Goal: Task Accomplishment & Management: Manage account settings

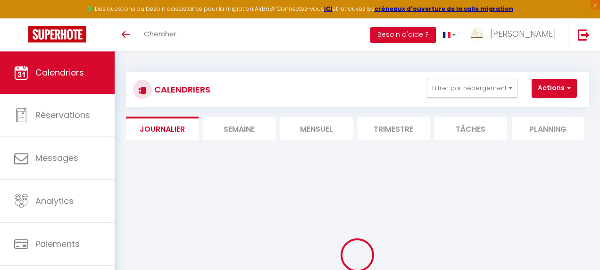
select select
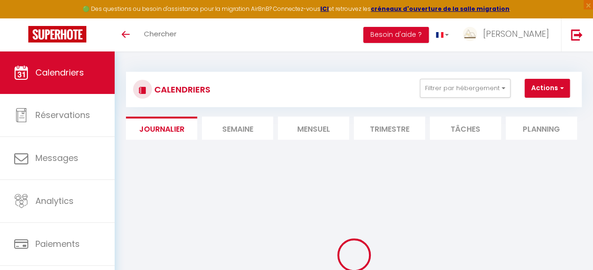
select select
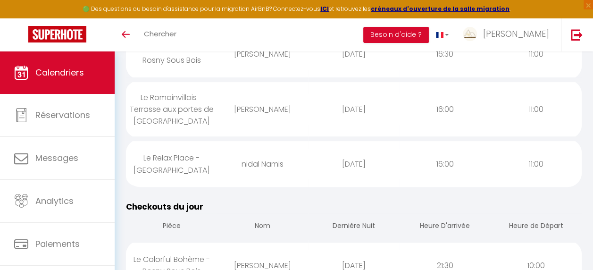
scroll to position [189, 0]
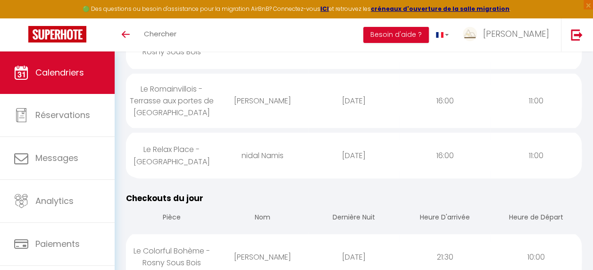
click at [156, 162] on div "Le Relax Place - [GEOGRAPHIC_DATA]" at bounding box center [171, 155] width 91 height 42
select select "1"
select select "0"
select select "1"
select select
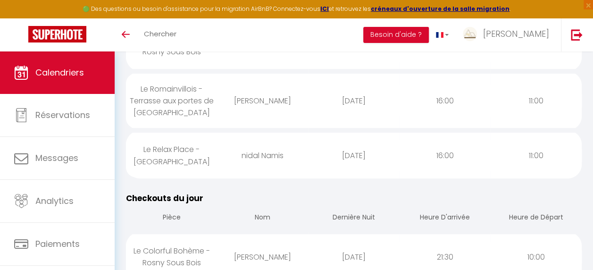
select select
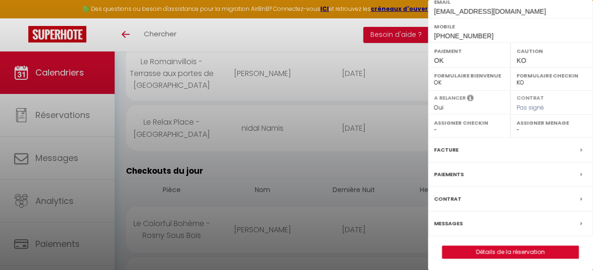
scroll to position [236, 0]
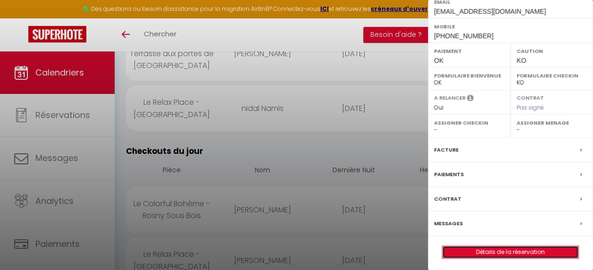
click at [536, 249] on link "Détails de la réservation" at bounding box center [510, 252] width 136 height 12
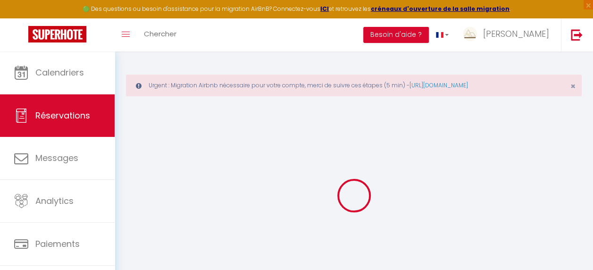
type input "nidal"
type input "Namis"
type input "nnamis.428248@guest.booking.com"
type input "parismoh595@gmail.com"
type input "+33759359338"
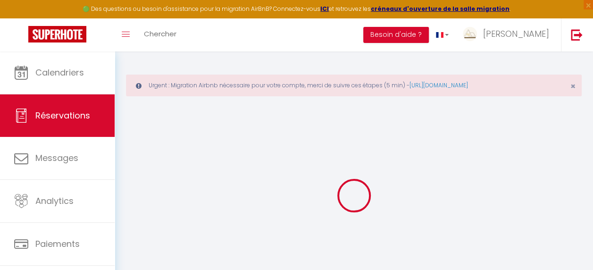
type input "+33759359338"
type input "59000"
type input "2-38 Rue Gauthier de Châtillon 59000 Lille"
type input "Lille"
select select "FR"
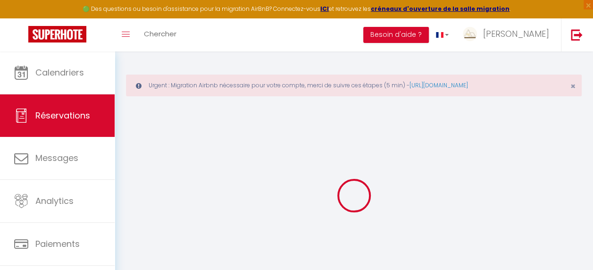
type input "43.14"
type input "3.9699999999999998"
select select "49455"
select select "1"
select select
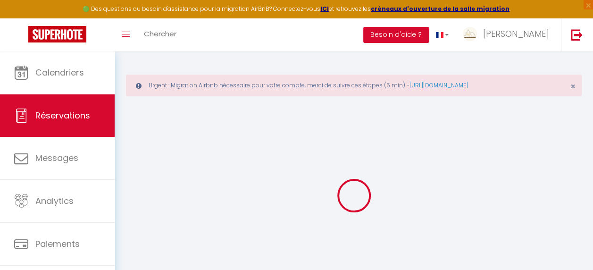
select select
type input "2"
select select "12"
select select
type input "203.76"
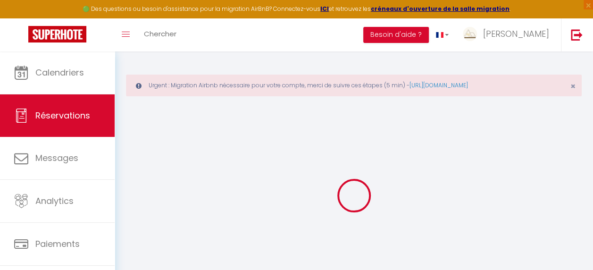
checkbox input "false"
type input "0"
select select "2"
type input "40"
type input "0"
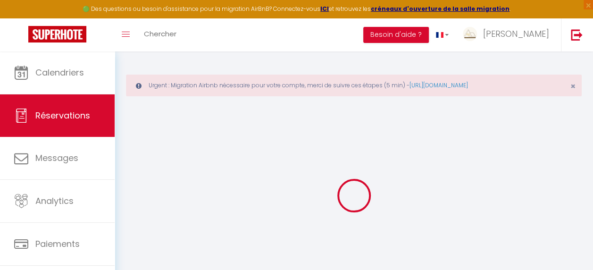
type input "0"
select select
select select "14"
checkbox input "false"
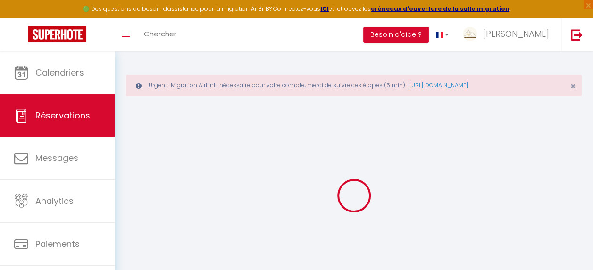
select select
checkbox input "false"
select select
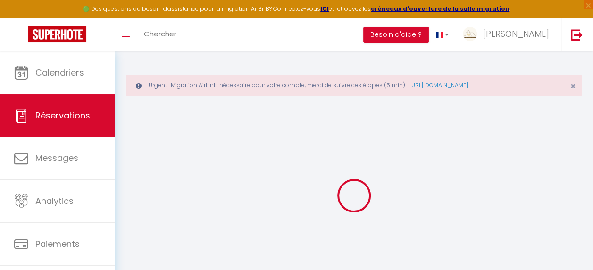
checkbox input "false"
type textarea "** THIS RESERVATION HAS BEEN PRE-PAID ** BOOKING NOTE : Payment charge is EUR 3…"
select select
checkbox input "false"
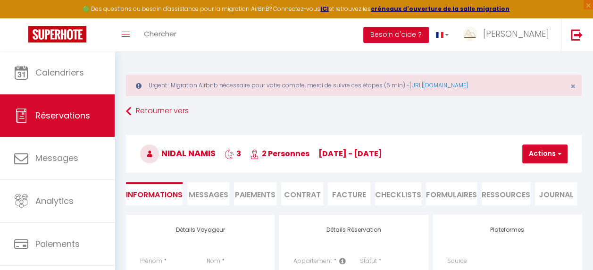
type input "50"
type input "30.1"
select select
checkbox input "false"
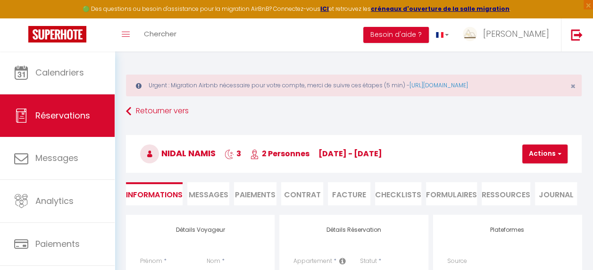
select select "16:00"
select select "11:00"
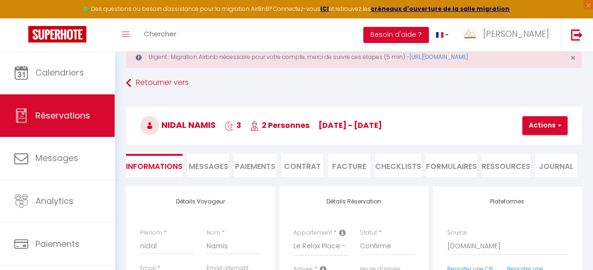
scroll to position [47, 0]
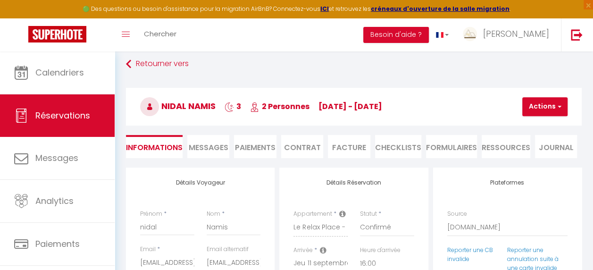
click at [254, 156] on li "Paiements" at bounding box center [255, 146] width 42 height 23
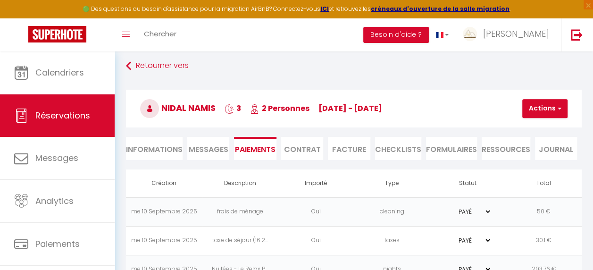
scroll to position [7, 0]
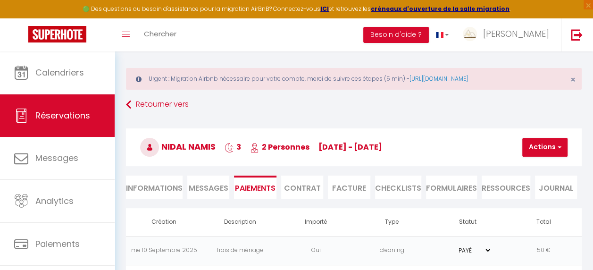
click at [150, 179] on li "Informations" at bounding box center [154, 186] width 57 height 23
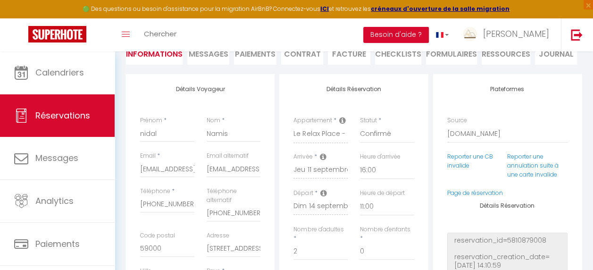
scroll to position [54, 0]
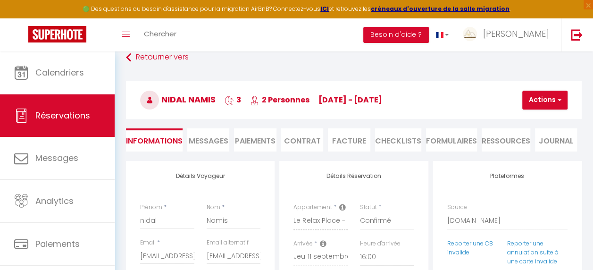
click at [256, 146] on li "Paiements" at bounding box center [255, 139] width 42 height 23
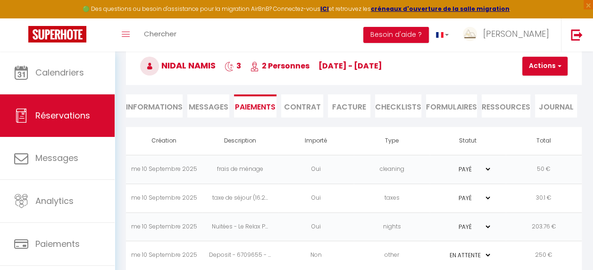
scroll to position [101, 0]
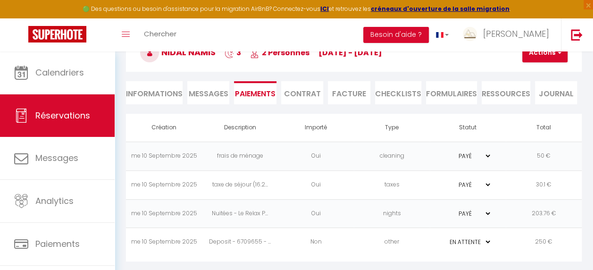
click at [172, 93] on li "Informations" at bounding box center [154, 92] width 57 height 23
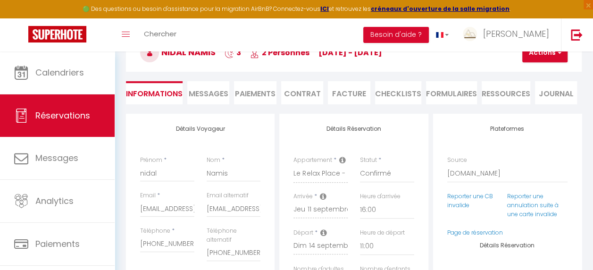
click at [214, 94] on span "Messages" at bounding box center [209, 93] width 40 height 11
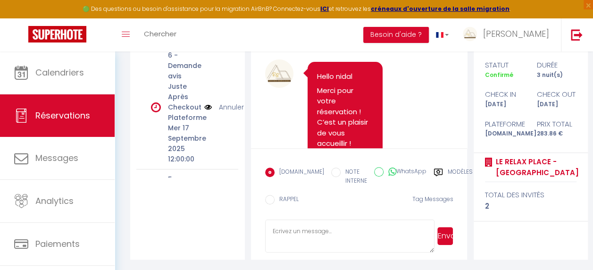
scroll to position [151, 0]
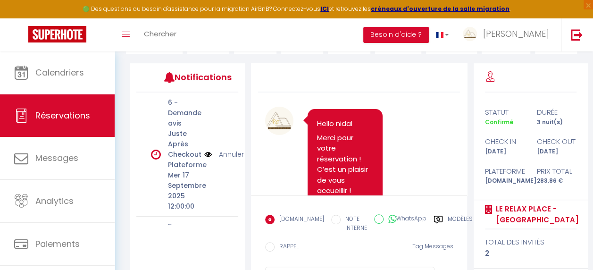
click at [433, 219] on div "Modèles" at bounding box center [452, 226] width 39 height 23
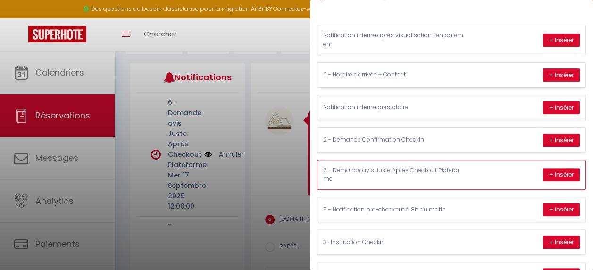
scroll to position [94, 0]
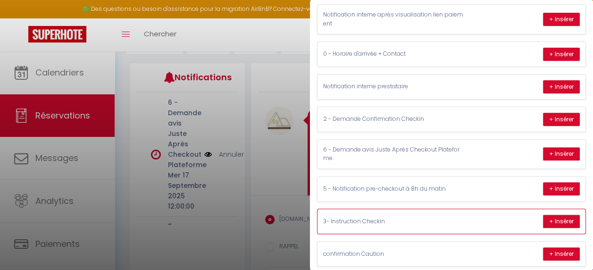
click at [380, 217] on p "3- Instruction Checkin" at bounding box center [393, 221] width 141 height 9
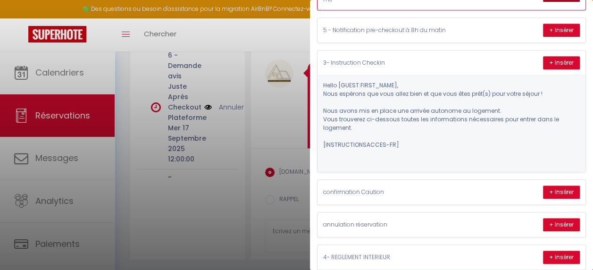
scroll to position [128, 0]
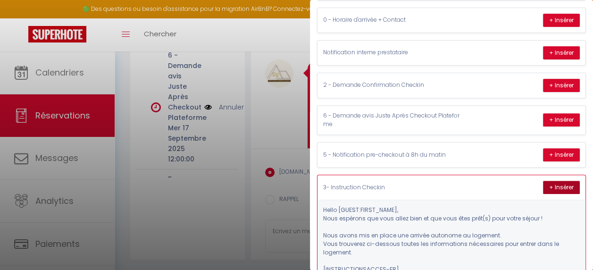
click at [553, 183] on button "+ Insérer" at bounding box center [561, 187] width 37 height 13
type textarea "Hello nidal, Nous espérons que vous allez bien et que vous êtes prêt(s) pour vo…"
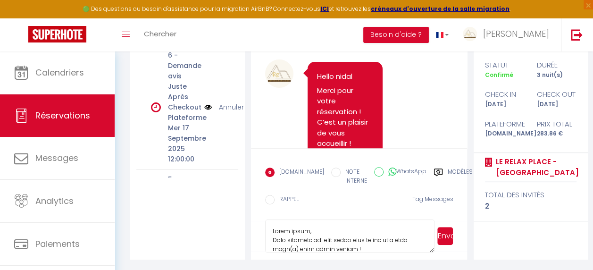
click at [444, 238] on button "Envoyer" at bounding box center [445, 236] width 16 height 18
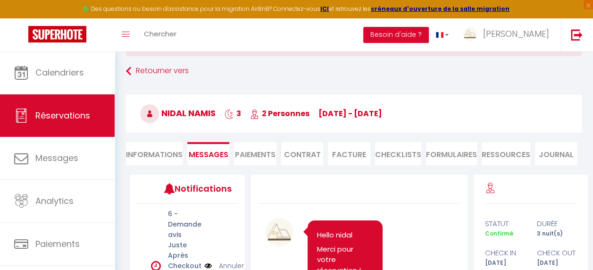
scroll to position [0, 0]
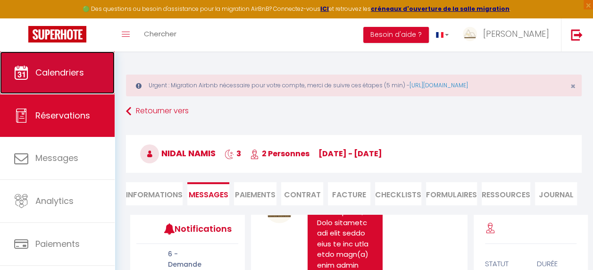
click at [89, 71] on link "Calendriers" at bounding box center [57, 72] width 115 height 42
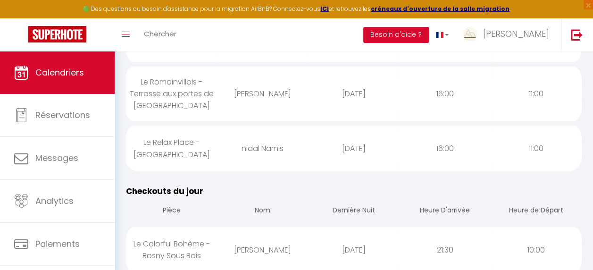
scroll to position [189, 0]
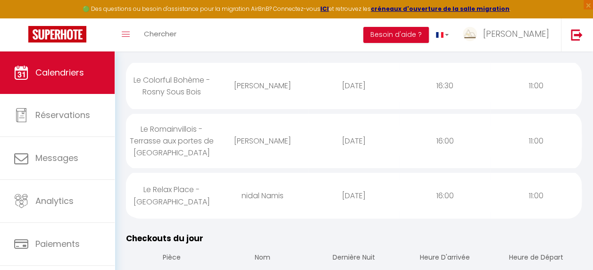
click at [165, 107] on div "Le Colorful Bohème - Rosny Sous Bois" at bounding box center [171, 86] width 91 height 42
select select "0"
select select "1"
select select
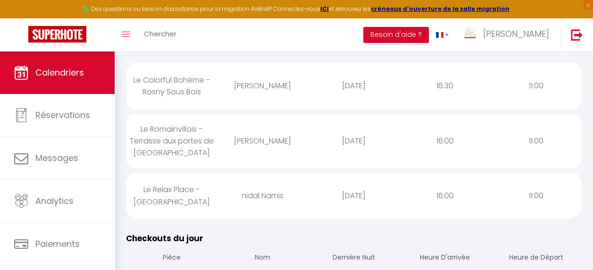
select select
select select "35877"
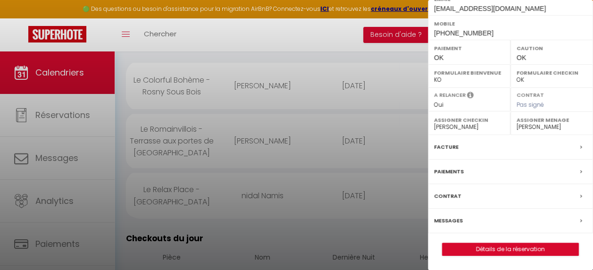
scroll to position [18, 0]
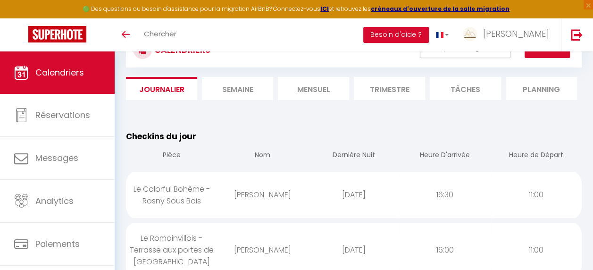
scroll to position [2, 0]
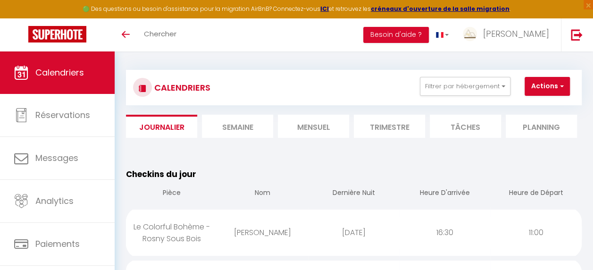
click at [316, 125] on li "Mensuel" at bounding box center [313, 126] width 71 height 23
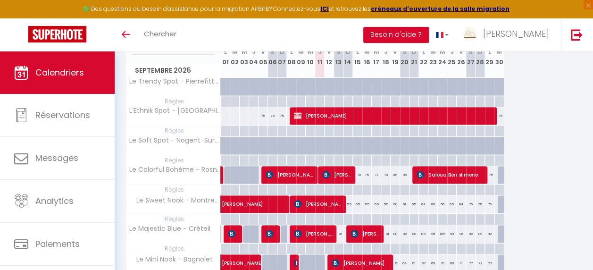
scroll to position [96, 0]
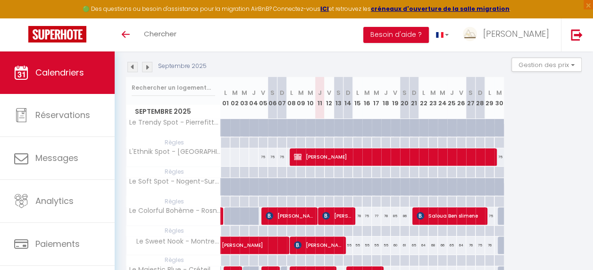
click at [148, 68] on img at bounding box center [147, 67] width 10 height 10
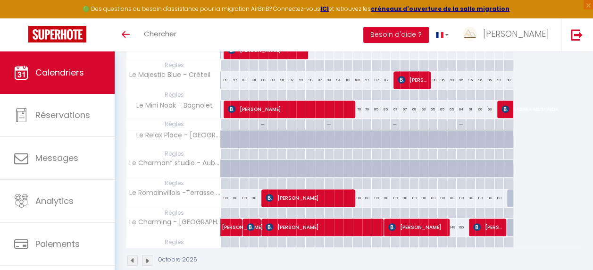
scroll to position [311, 0]
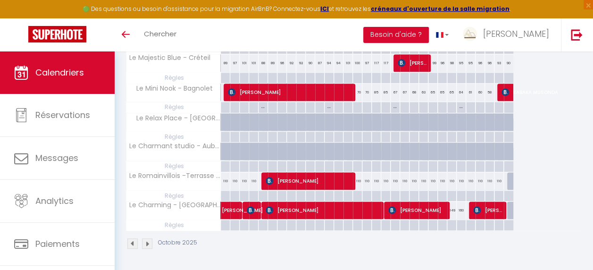
click at [230, 113] on div at bounding box center [234, 122] width 9 height 18
type input "102"
type input "Jeu 02 Octobre 2025"
type input "Ven 03 Octobre 2025"
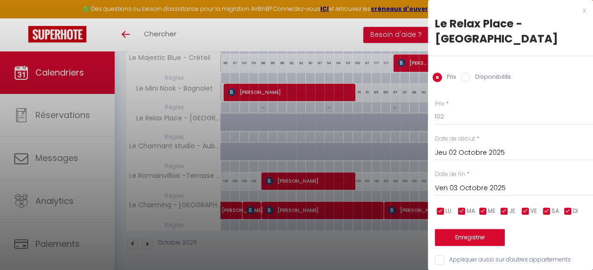
click at [568, 179] on div "[DATE] < [DATE] > Dim Lun Mar Mer Jeu Ven Sam 1 2 3 4 5 6 7 8 9 10 11 12 13 14 …" at bounding box center [514, 187] width 158 height 17
click at [445, 147] on input "Jeu 02 Octobre 2025" at bounding box center [514, 153] width 158 height 12
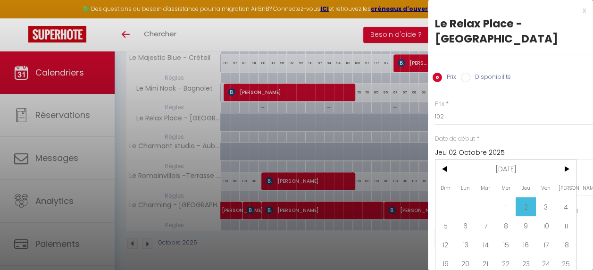
click at [460, 61] on div "Prix Disponibilité" at bounding box center [510, 72] width 165 height 32
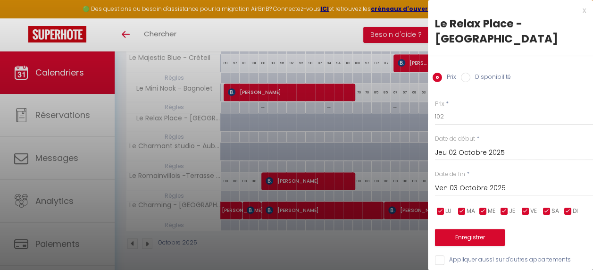
click at [452, 147] on input "Jeu 02 Octobre 2025" at bounding box center [514, 153] width 158 height 12
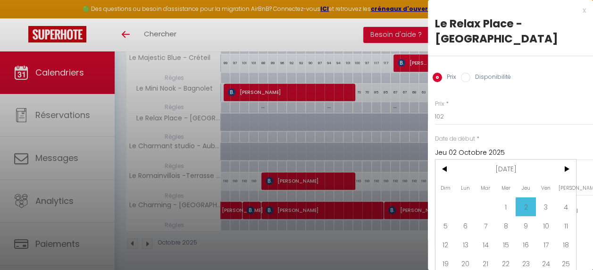
click at [471, 73] on label "Disponibilité" at bounding box center [490, 78] width 41 height 10
click at [470, 73] on input "Disponibilité" at bounding box center [465, 77] width 9 height 9
radio input "true"
radio input "false"
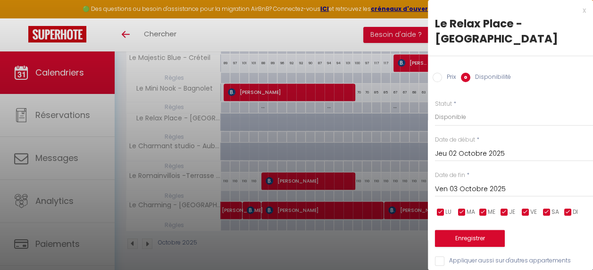
click at [462, 148] on input "Jeu 02 Octobre 2025" at bounding box center [514, 154] width 158 height 12
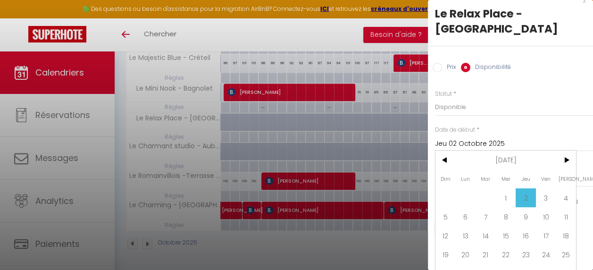
scroll to position [15, 0]
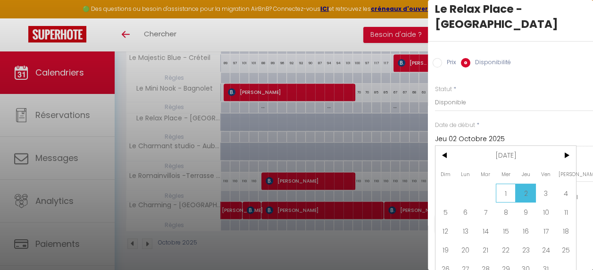
click at [502, 183] on span "1" at bounding box center [506, 192] width 20 height 19
type input "Mer 01 Octobre 2025"
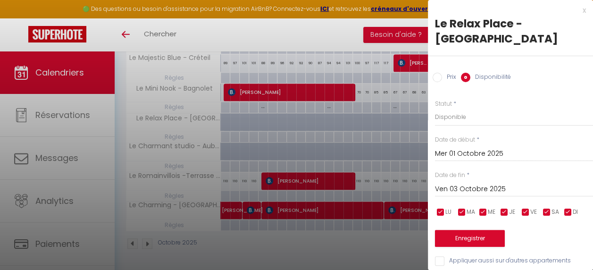
click at [512, 183] on input "Ven 03 Octobre 2025" at bounding box center [514, 189] width 158 height 12
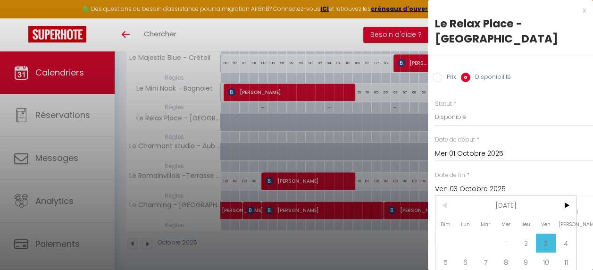
scroll to position [50, 0]
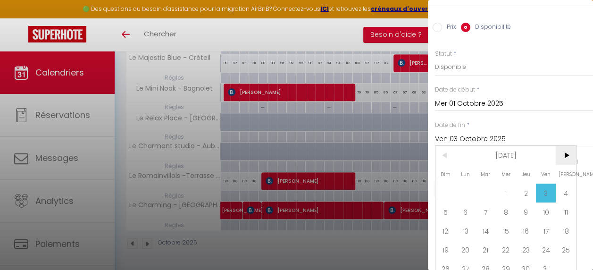
click at [561, 146] on span ">" at bounding box center [565, 155] width 20 height 19
click at [445, 202] on span "4" at bounding box center [445, 211] width 20 height 19
type input "Dim 04 Janvier 2026"
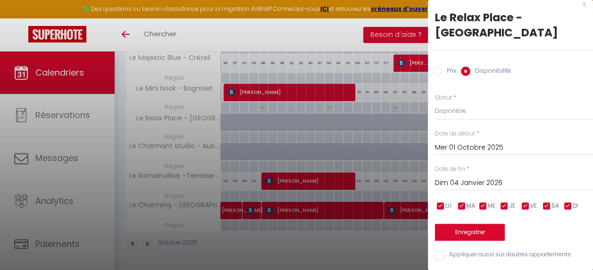
scroll to position [0, 0]
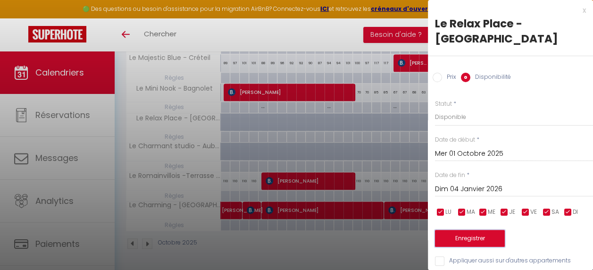
click at [455, 230] on button "Enregistrer" at bounding box center [470, 238] width 70 height 17
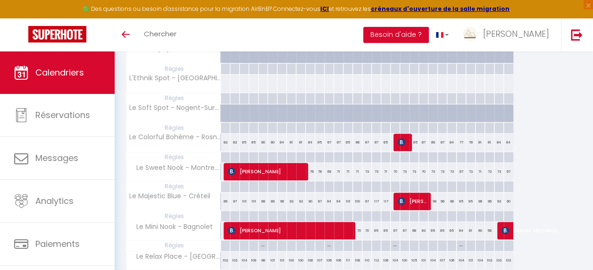
scroll to position [75, 0]
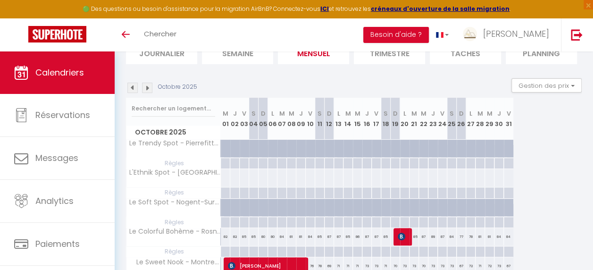
click at [146, 88] on img at bounding box center [147, 88] width 10 height 10
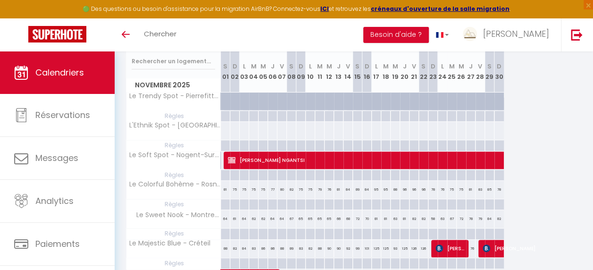
scroll to position [28, 0]
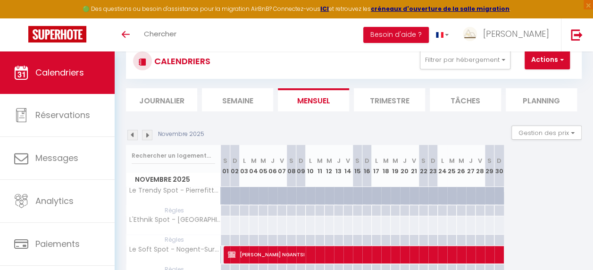
click at [132, 132] on img at bounding box center [132, 135] width 10 height 10
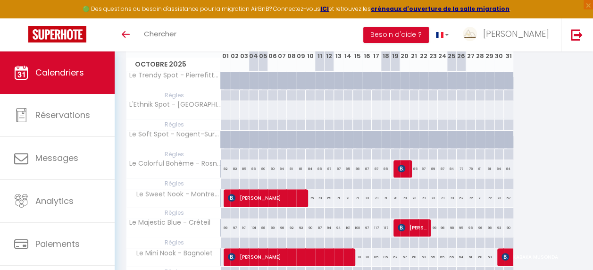
scroll to position [170, 0]
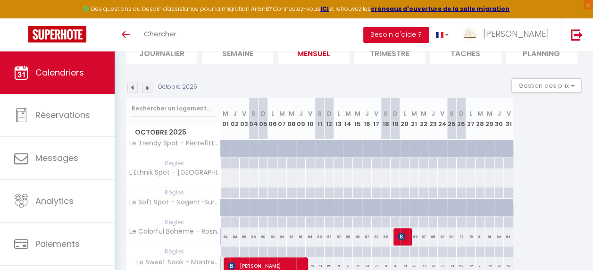
click at [131, 90] on img at bounding box center [132, 88] width 10 height 10
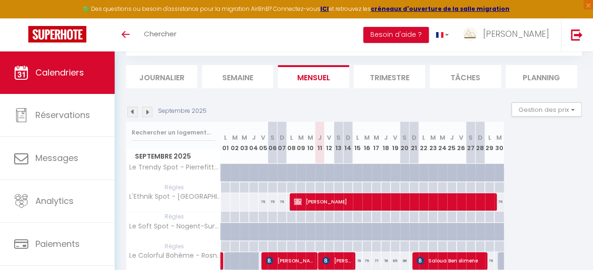
scroll to position [75, 0]
